Goal: Transaction & Acquisition: Download file/media

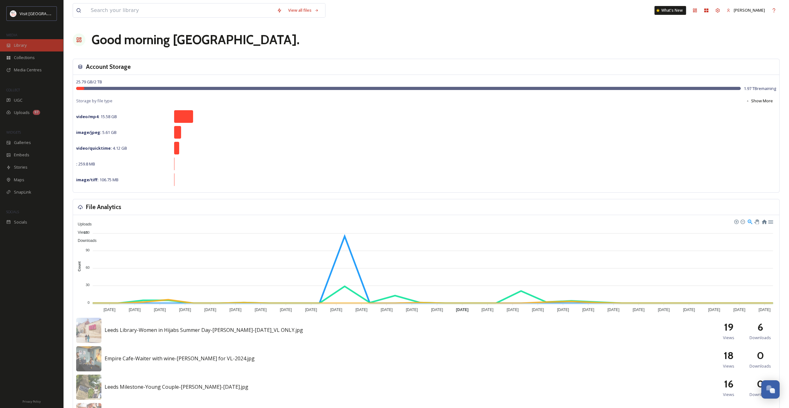
click at [27, 42] on div "Library" at bounding box center [31, 45] width 63 height 12
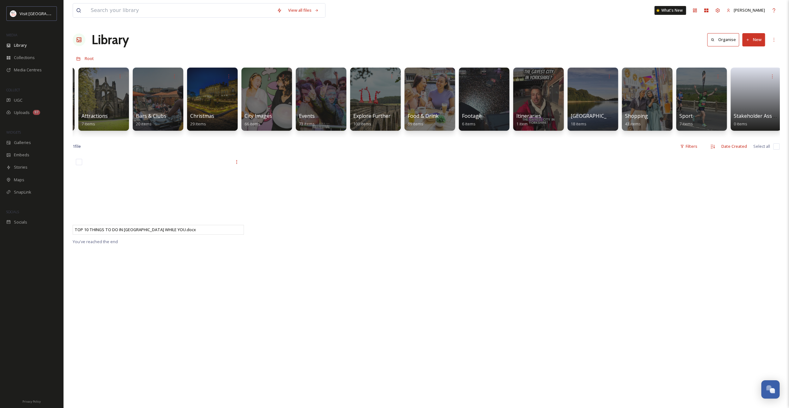
scroll to position [0, 119]
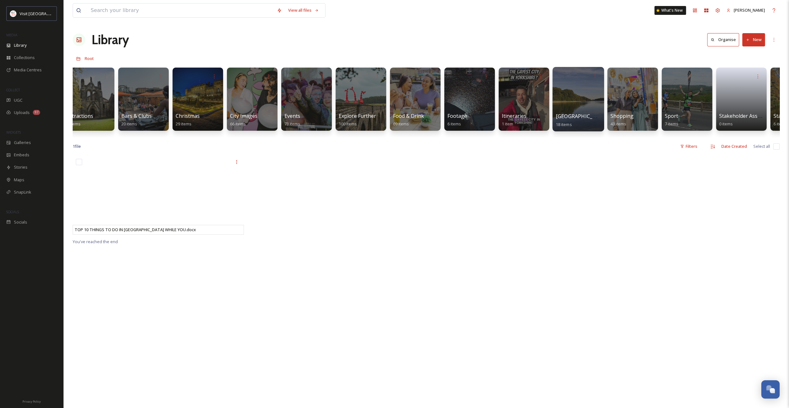
click at [565, 95] on div at bounding box center [577, 99] width 51 height 64
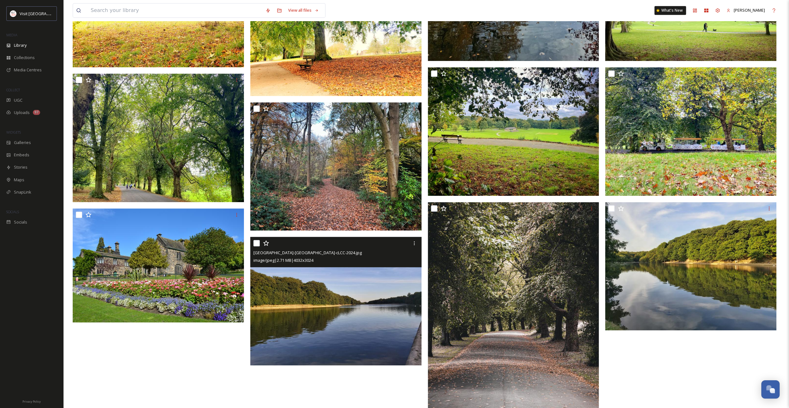
scroll to position [341, 0]
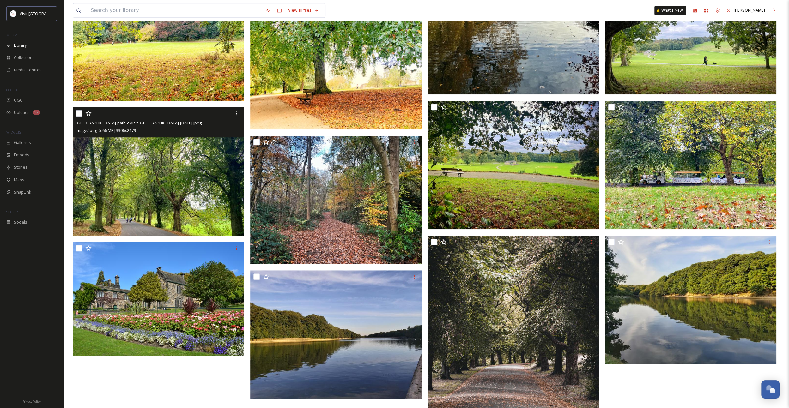
click at [174, 212] on img at bounding box center [158, 171] width 171 height 129
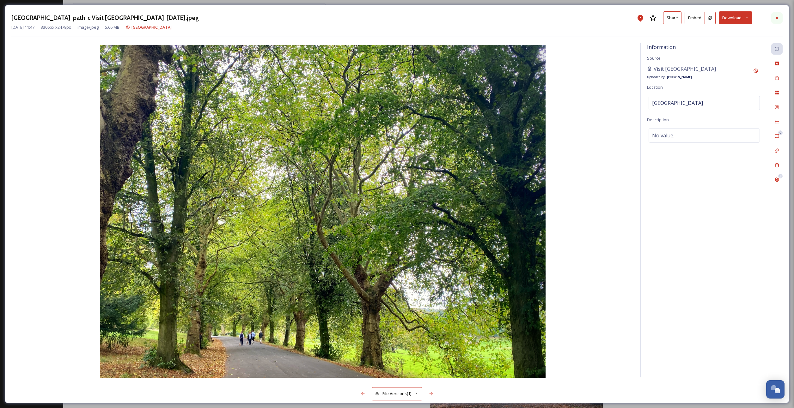
click at [776, 15] on div at bounding box center [776, 17] width 11 height 11
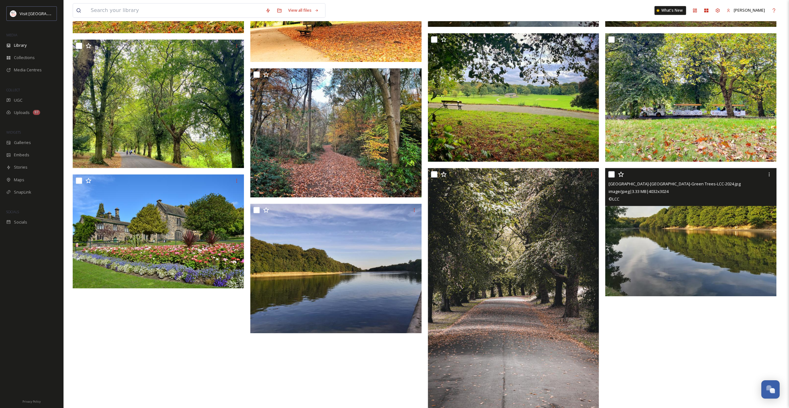
scroll to position [411, 0]
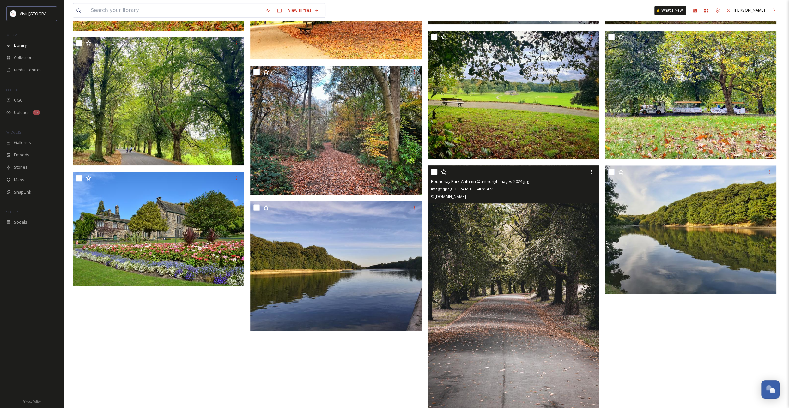
click at [561, 284] on img at bounding box center [513, 294] width 171 height 257
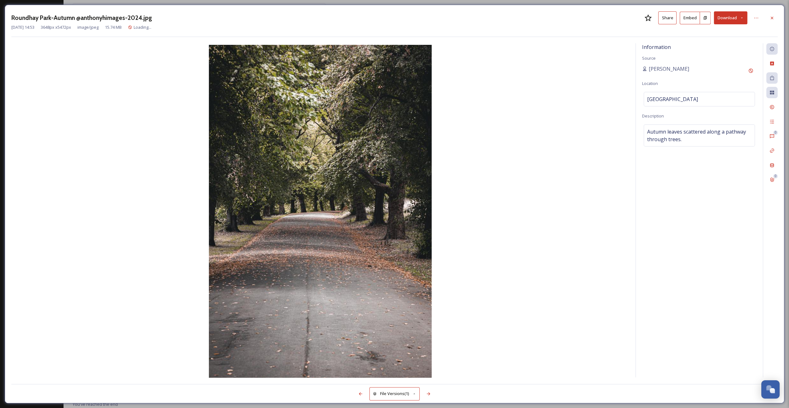
scroll to position [344, 0]
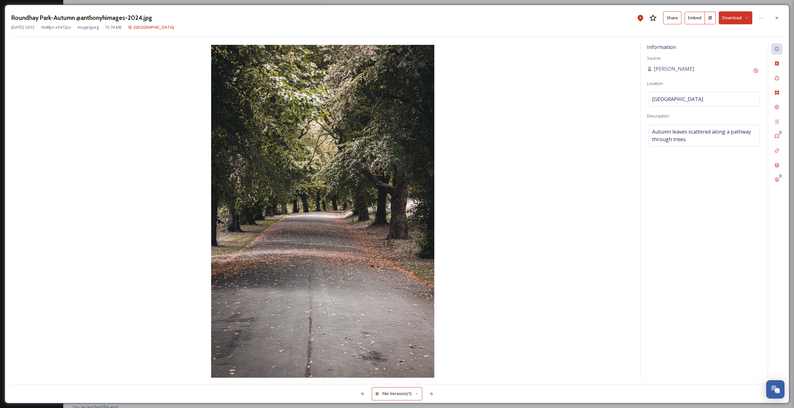
click at [732, 20] on button "Download" at bounding box center [734, 17] width 33 height 13
click at [731, 30] on span "Download Original (3648 x 5472)" at bounding box center [719, 32] width 60 height 6
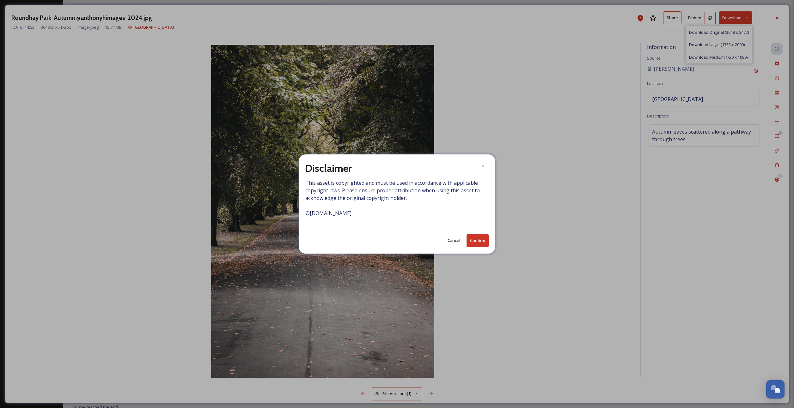
click at [479, 244] on button "Confirm" at bounding box center [477, 240] width 22 height 13
